Goal: Transaction & Acquisition: Download file/media

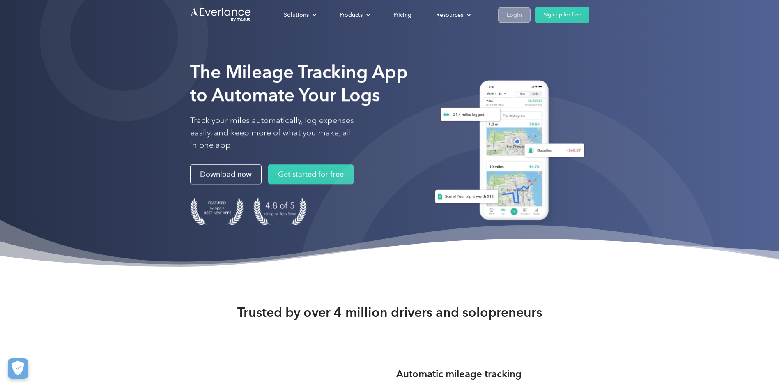
click at [510, 16] on div "Login" at bounding box center [514, 15] width 15 height 10
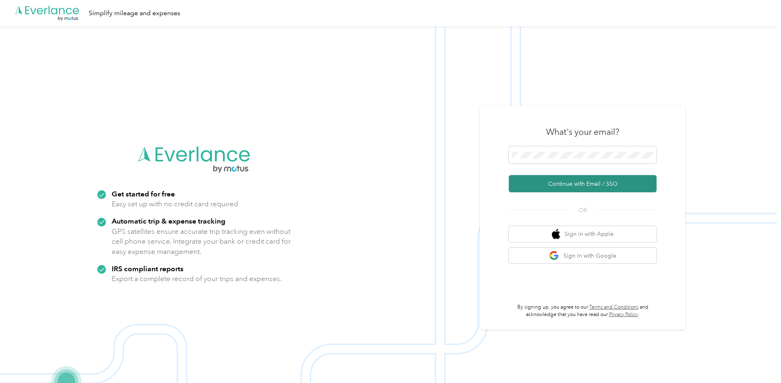
click at [560, 184] on button "Continue with Email / SSO" at bounding box center [583, 183] width 148 height 17
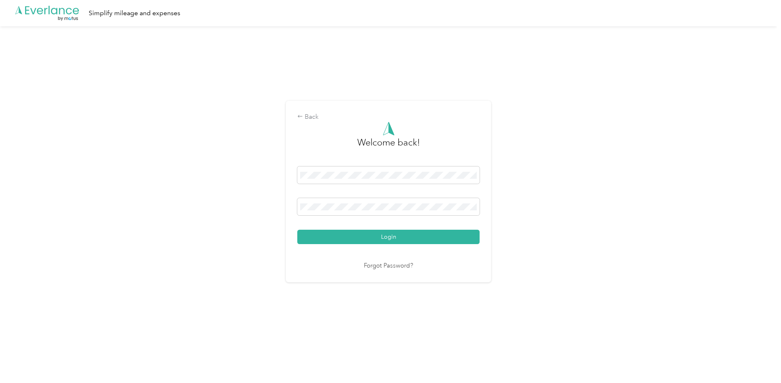
click at [297, 230] on button "Login" at bounding box center [388, 237] width 182 height 14
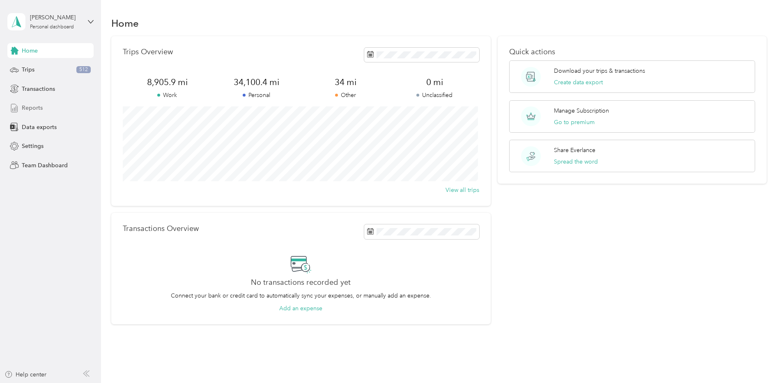
click at [38, 109] on span "Reports" at bounding box center [32, 108] width 21 height 9
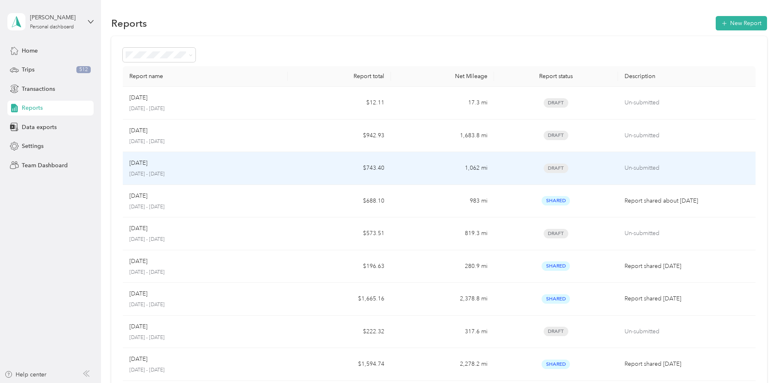
click at [235, 161] on div "[DATE]" at bounding box center [205, 163] width 152 height 9
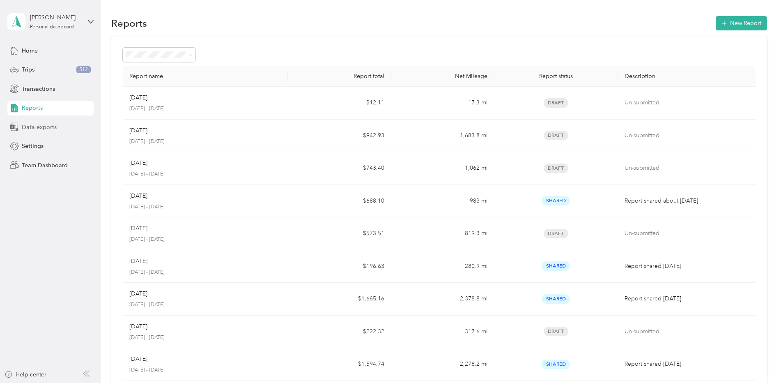
click at [35, 127] on span "Data exports" at bounding box center [39, 127] width 35 height 9
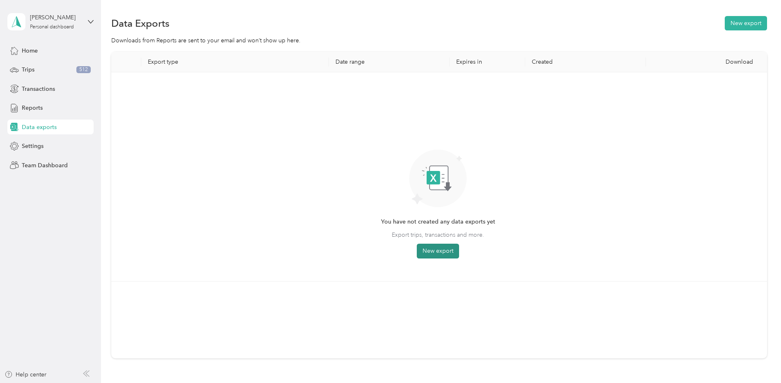
click at [438, 253] on button "New export" at bounding box center [438, 251] width 42 height 15
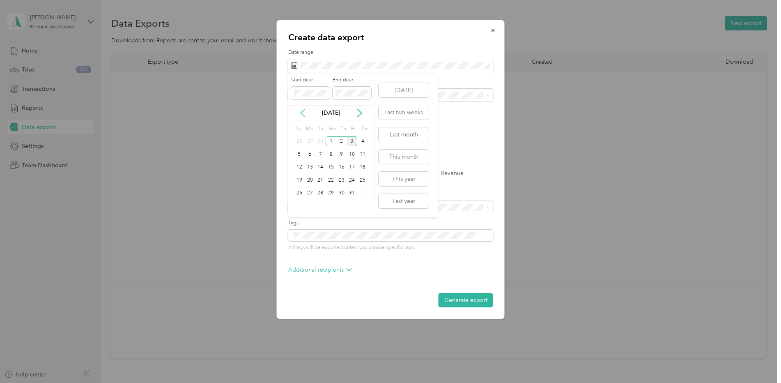
click at [301, 110] on icon at bounding box center [303, 113] width 8 height 8
click at [311, 144] on div "1" at bounding box center [310, 141] width 11 height 10
click at [319, 192] on div "30" at bounding box center [320, 193] width 11 height 10
click at [353, 271] on div "Additional recipients" at bounding box center [390, 271] width 205 height 13
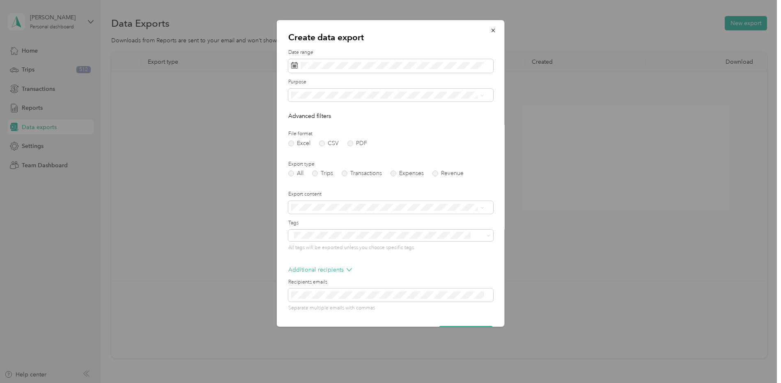
drag, startPoint x: 487, startPoint y: 31, endPoint x: 530, endPoint y: 28, distance: 42.4
click at [530, 28] on div "Create data export Date range Purpose Advanced filters File format Excel CSV PD…" at bounding box center [505, 174] width 228 height 309
click at [486, 208] on span at bounding box center [390, 207] width 205 height 13
click at [485, 209] on span at bounding box center [390, 207] width 205 height 13
click at [483, 209] on icon at bounding box center [483, 208] width 4 height 4
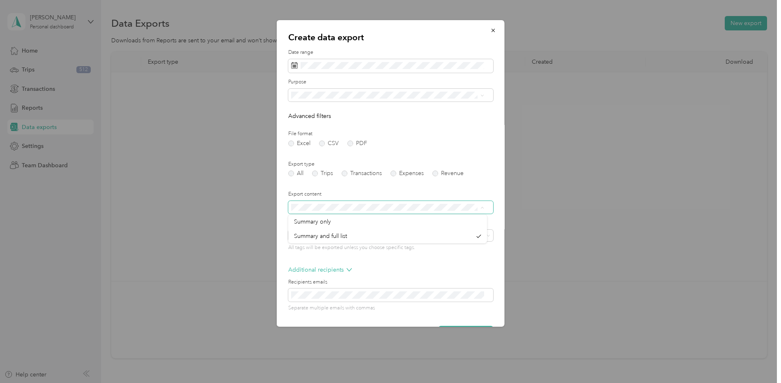
click at [483, 209] on icon at bounding box center [483, 208] width 4 height 4
click at [484, 233] on span at bounding box center [487, 236] width 7 height 6
click at [460, 271] on div "Additional recipients" at bounding box center [390, 271] width 205 height 13
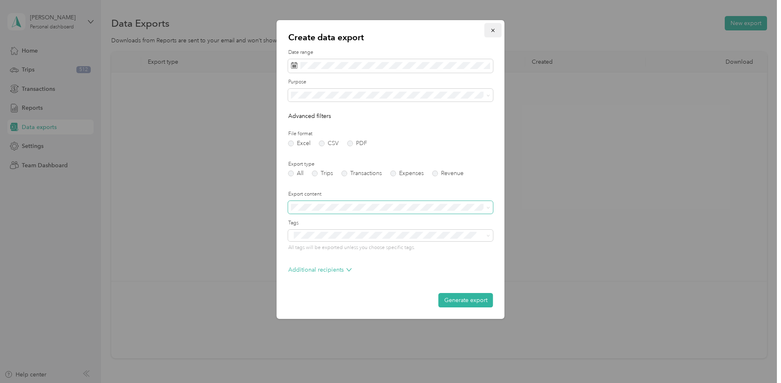
click at [496, 32] on icon "button" at bounding box center [494, 31] width 6 height 6
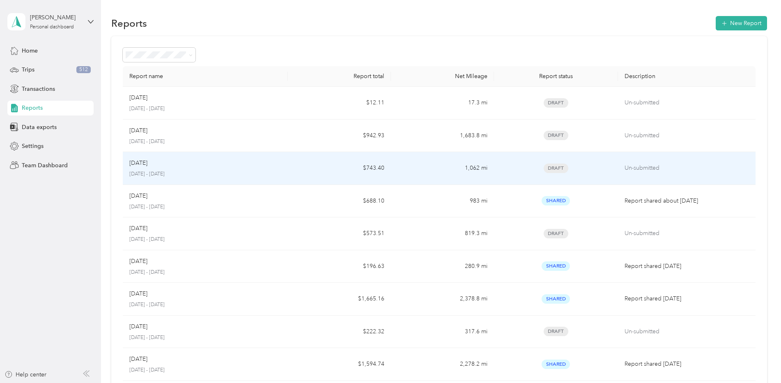
click at [147, 163] on p "[DATE]" at bounding box center [138, 163] width 18 height 9
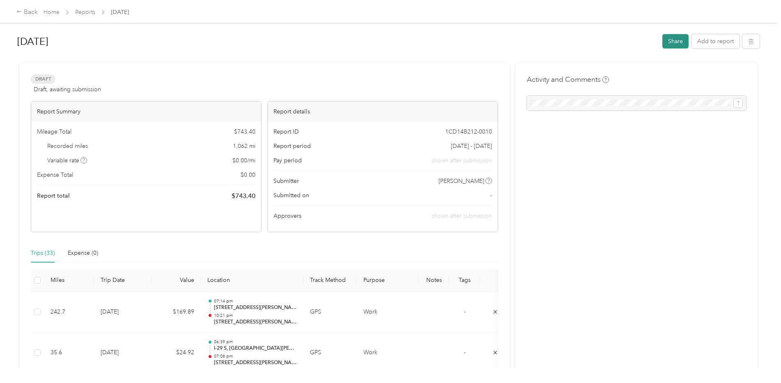
click at [682, 47] on button "Share" at bounding box center [676, 41] width 26 height 14
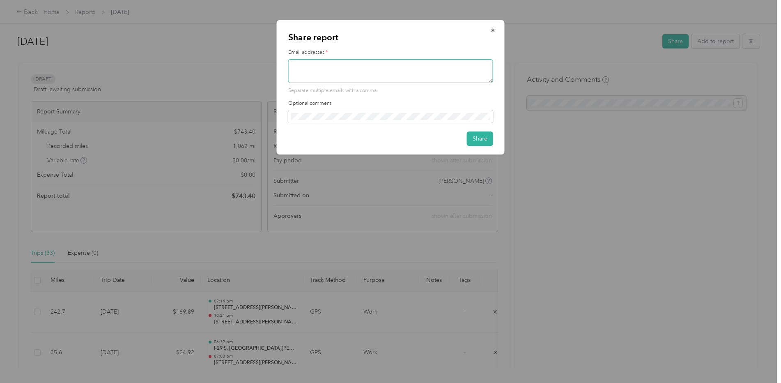
click at [367, 80] on textarea at bounding box center [390, 71] width 205 height 24
type textarea "[PERSON_NAME][EMAIL_ADDRESS][PERSON_NAME][DOMAIN_NAME]"
click at [489, 142] on button "Share" at bounding box center [480, 138] width 26 height 14
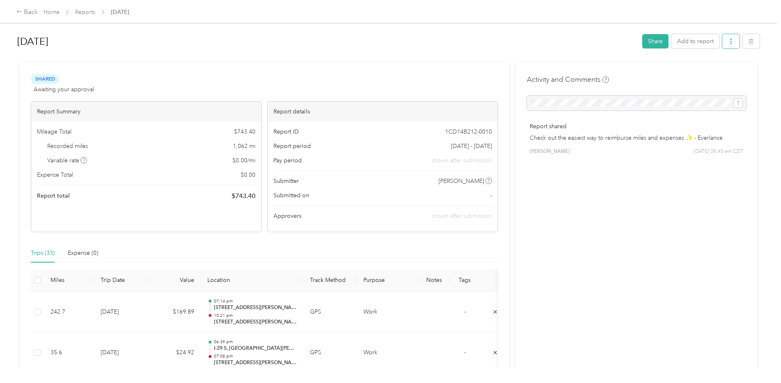
click at [735, 42] on button "button" at bounding box center [731, 41] width 17 height 14
click at [719, 71] on div "Download" at bounding box center [708, 71] width 49 height 9
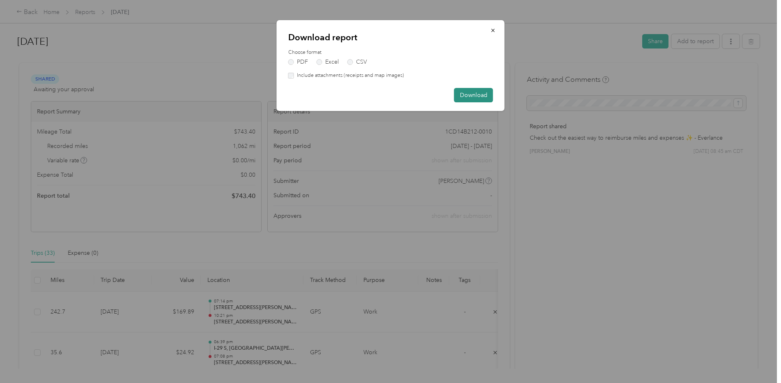
click at [487, 99] on button "Download" at bounding box center [473, 95] width 39 height 14
